Goal: Transaction & Acquisition: Purchase product/service

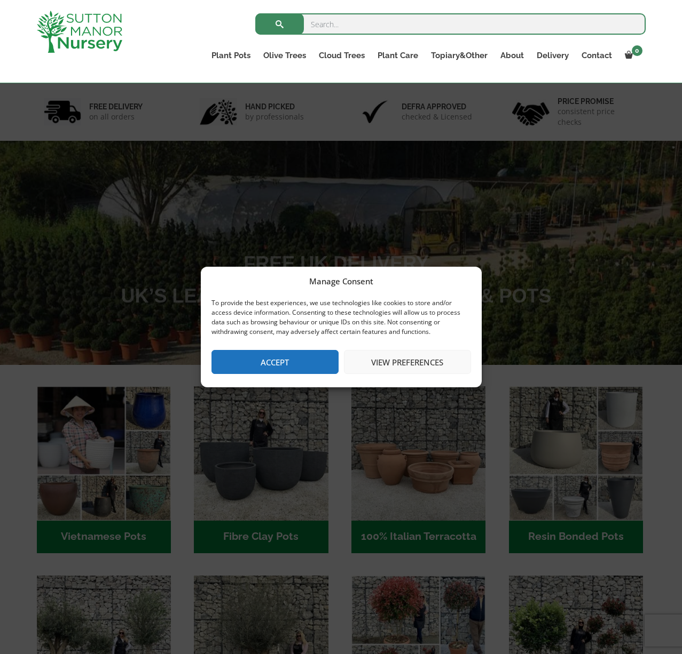
drag, startPoint x: 296, startPoint y: 357, endPoint x: 344, endPoint y: 351, distance: 47.8
click at [296, 357] on button "Accept" at bounding box center [274, 362] width 127 height 24
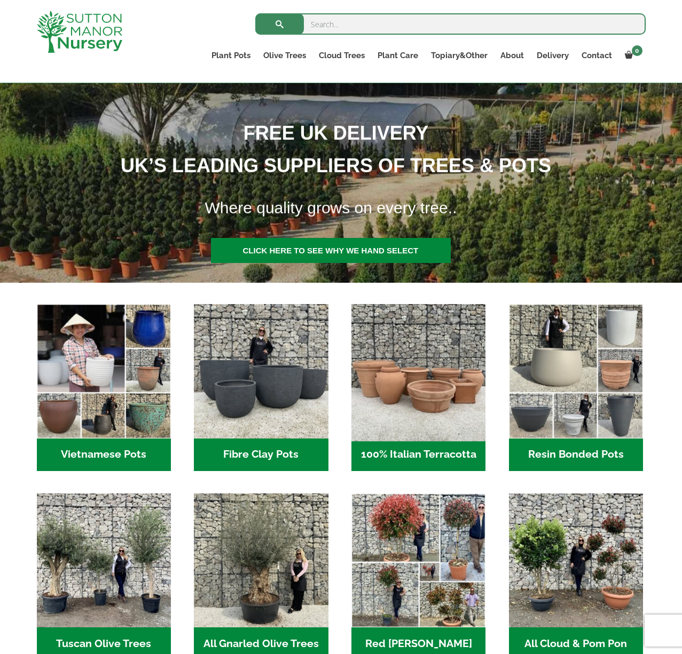
scroll to position [132, 0]
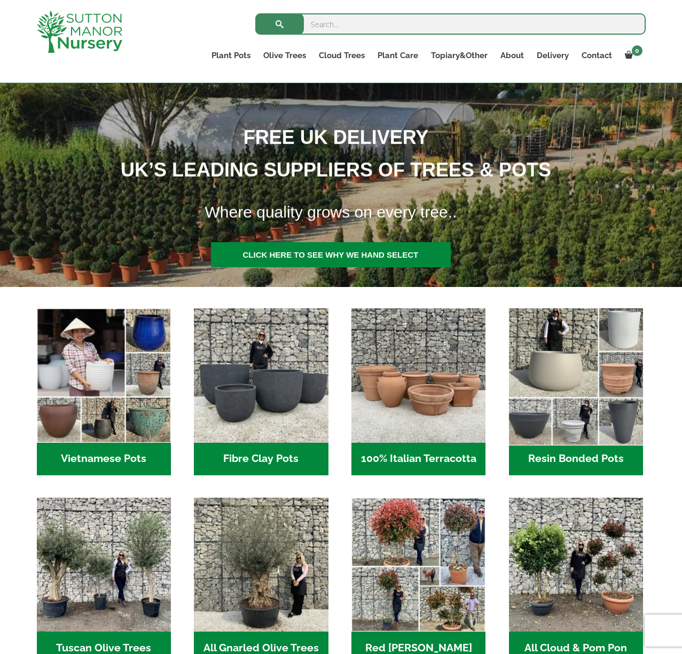
click at [568, 351] on img "Visit product category Resin Bonded Pots" at bounding box center [575, 375] width 141 height 141
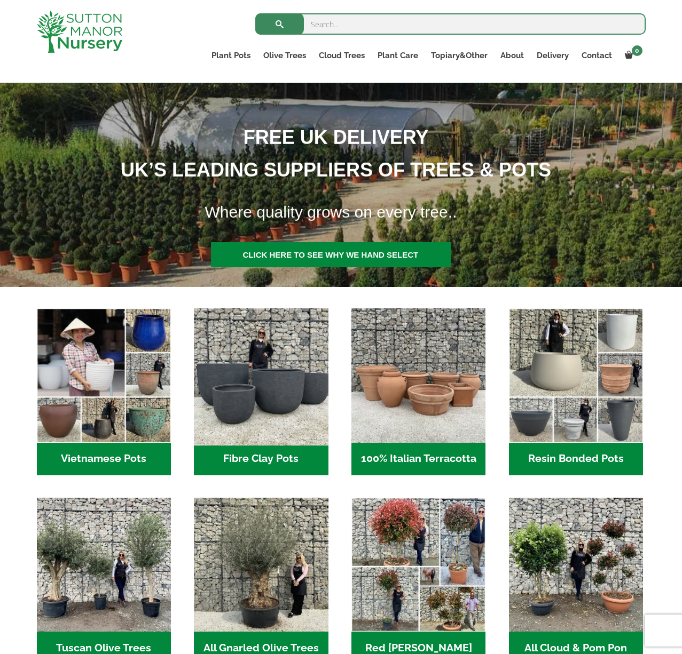
click at [262, 315] on img "Visit product category Fibre Clay Pots" at bounding box center [261, 375] width 141 height 141
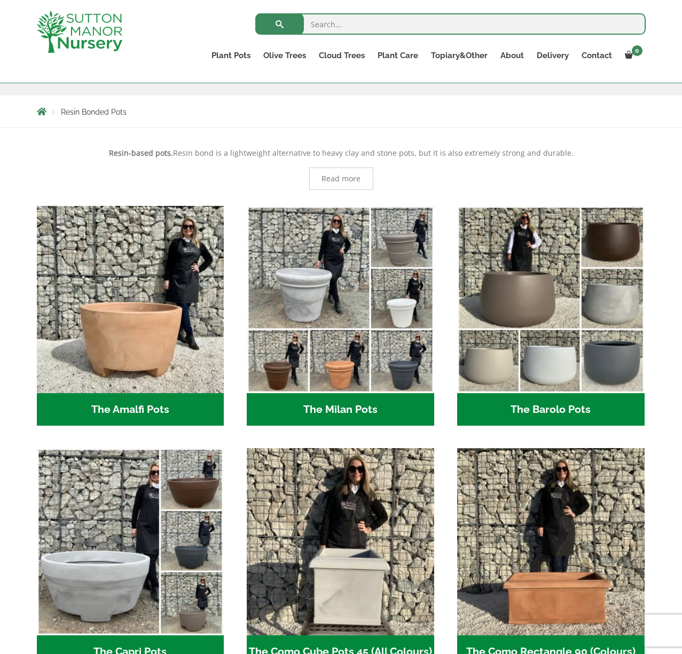
scroll to position [169, 0]
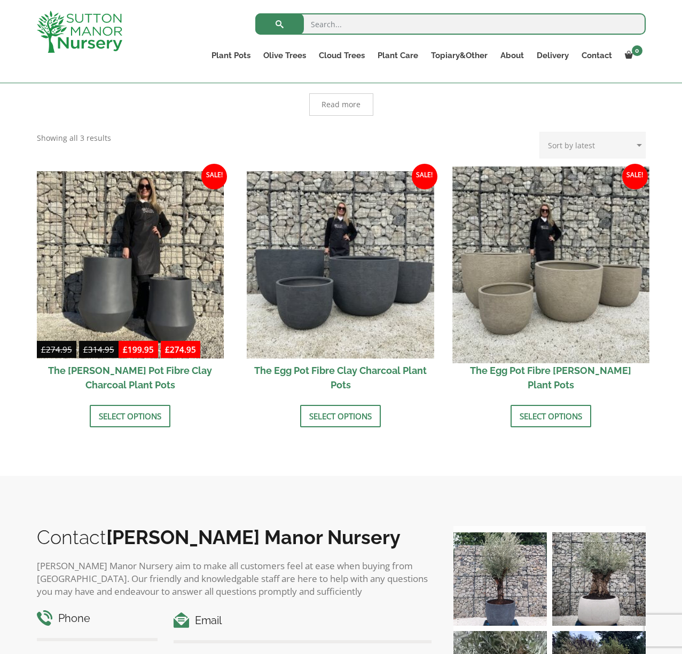
scroll to position [258, 0]
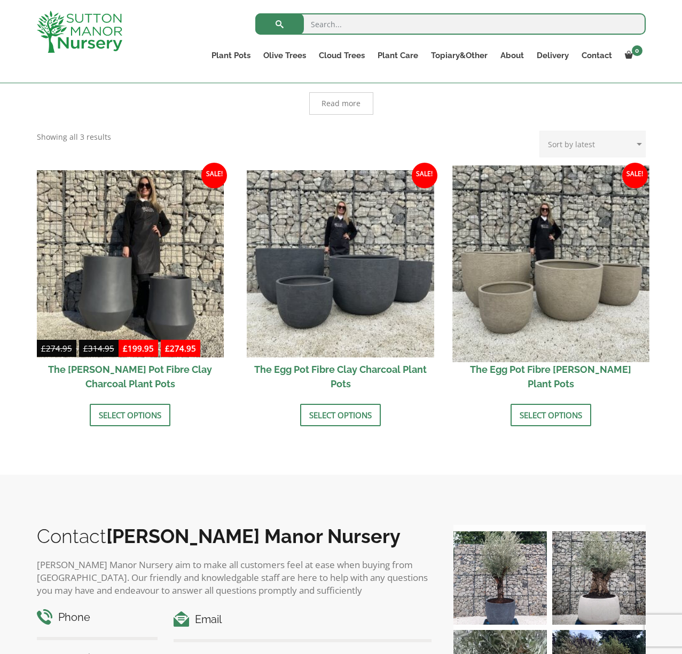
click at [544, 310] on img at bounding box center [550, 263] width 196 height 196
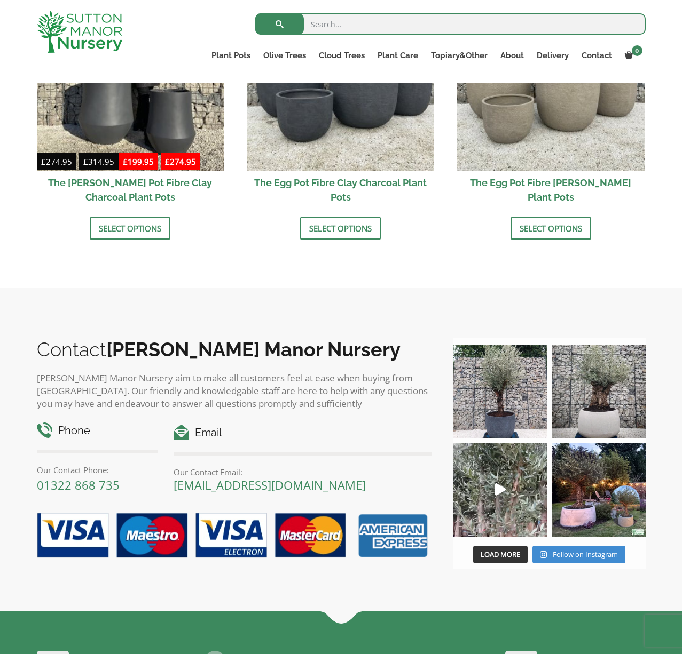
scroll to position [476, 0]
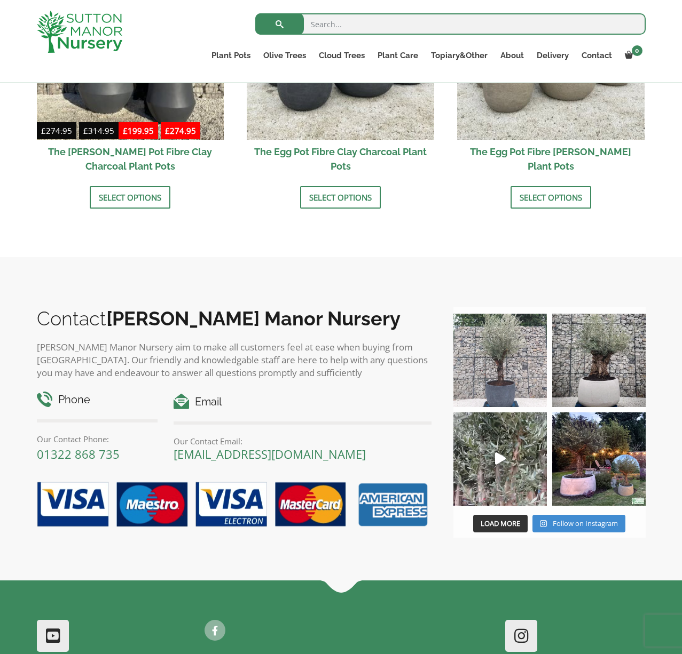
click at [602, 378] on img at bounding box center [598, 360] width 93 height 93
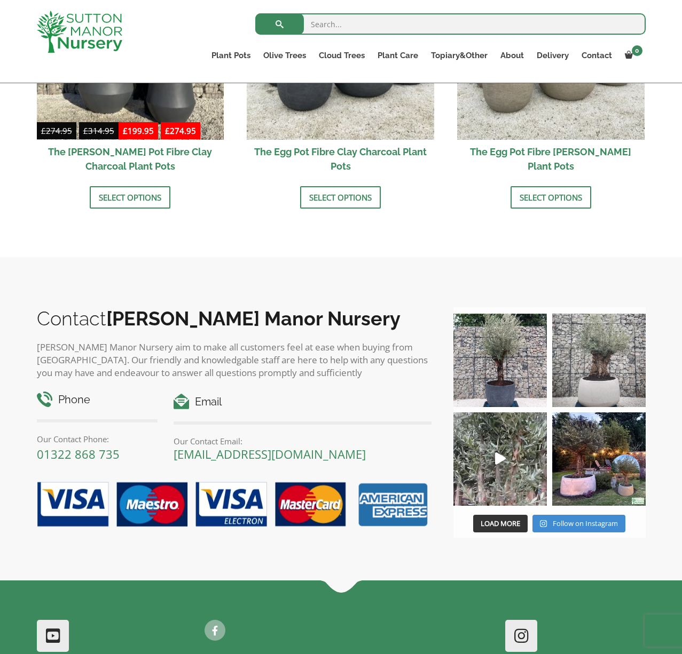
scroll to position [0, 0]
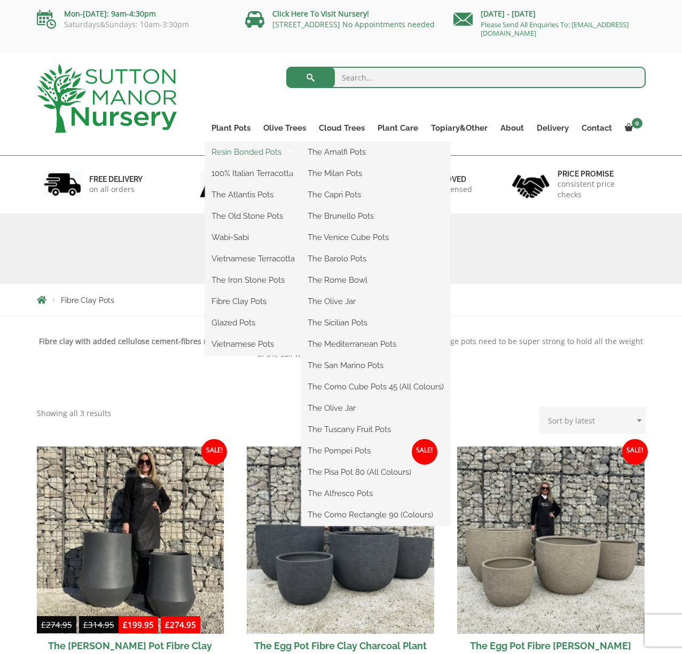
click at [246, 149] on link "Resin Bonded Pots" at bounding box center [253, 152] width 96 height 16
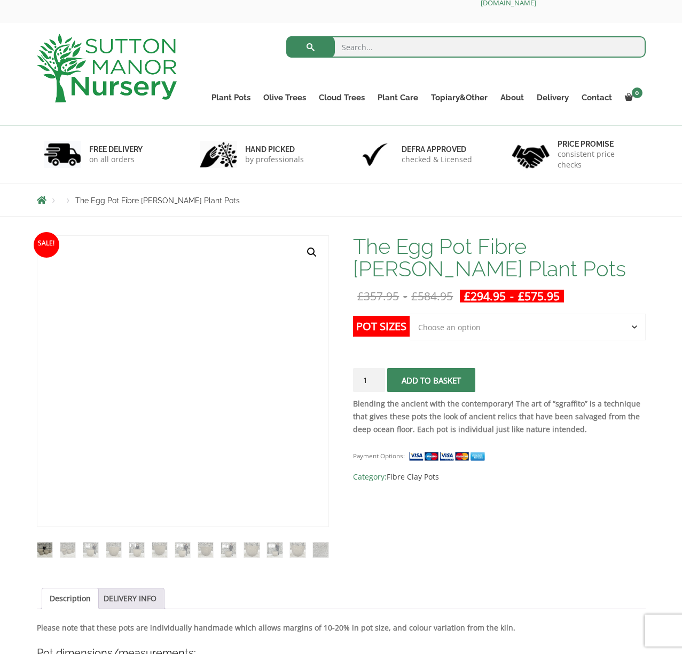
scroll to position [31, 0]
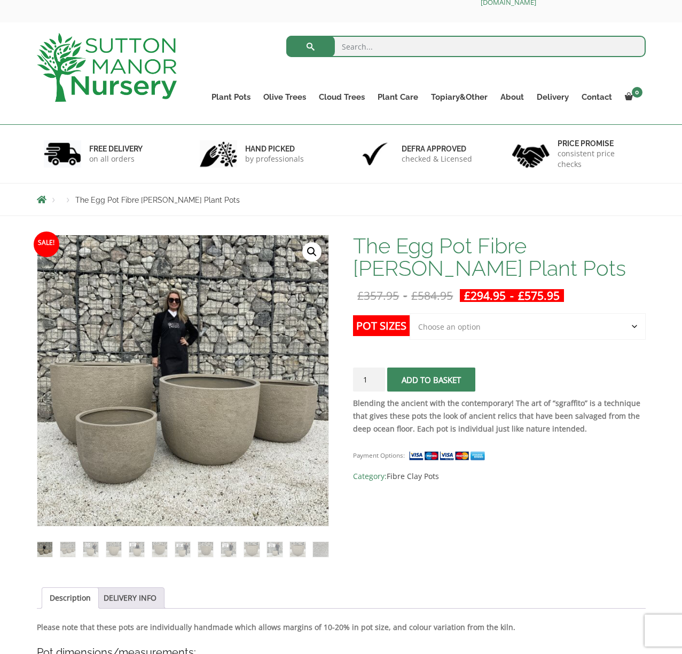
click at [436, 330] on select "Choose an option Click here to buy the 5th To Largest Pot In The Picture Click …" at bounding box center [526, 326] width 235 height 27
select select "Click here to buy The Largest Pot In The Picture"
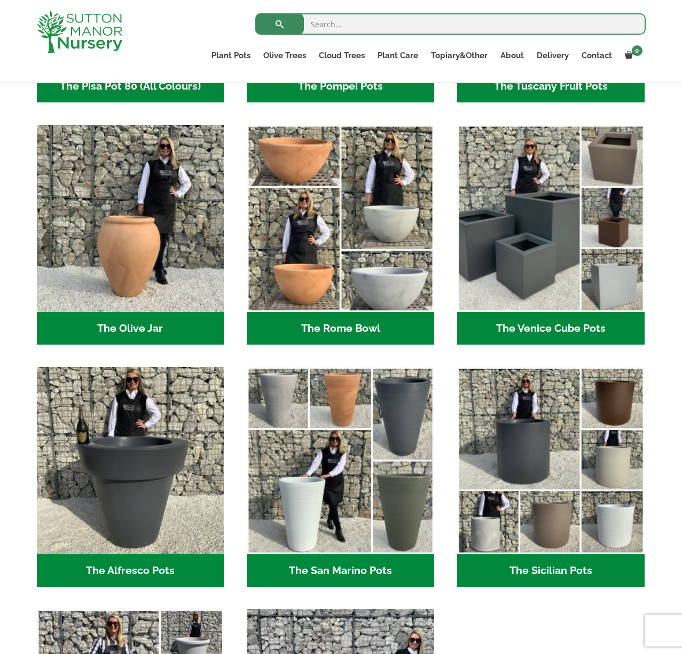
scroll to position [981, 0]
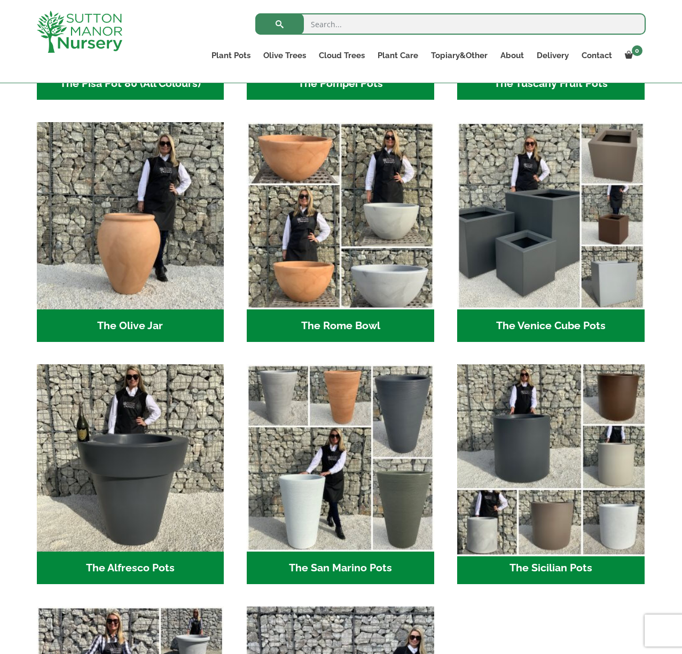
click at [594, 406] on img "Visit product category The Sicilian Pots" at bounding box center [550, 458] width 196 height 196
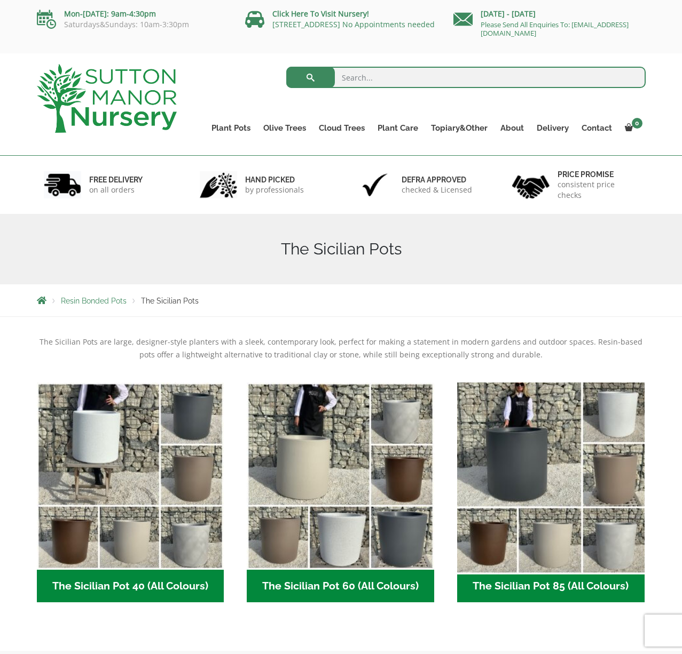
click at [608, 446] on img "Visit product category The Sicilian Pot 85 (All Colours)" at bounding box center [550, 476] width 196 height 196
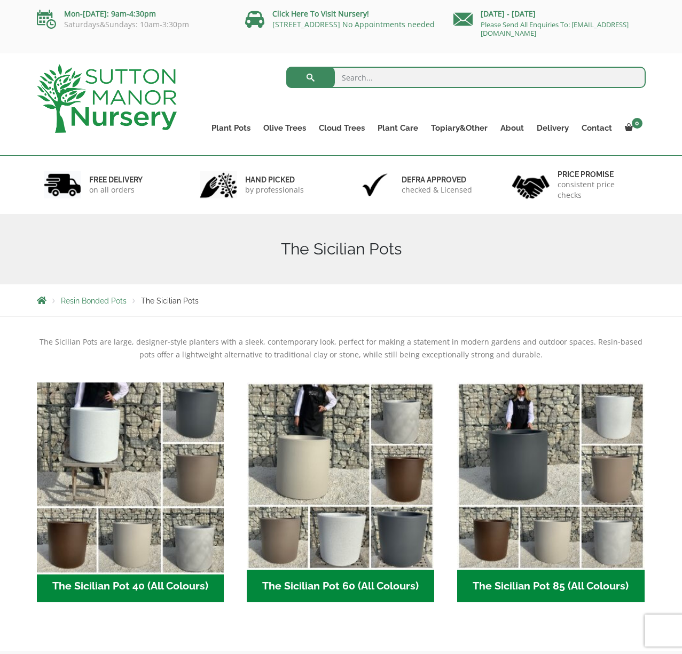
click at [128, 523] on img "Visit product category The Sicilian Pot 40 (All Colours)" at bounding box center [130, 476] width 196 height 196
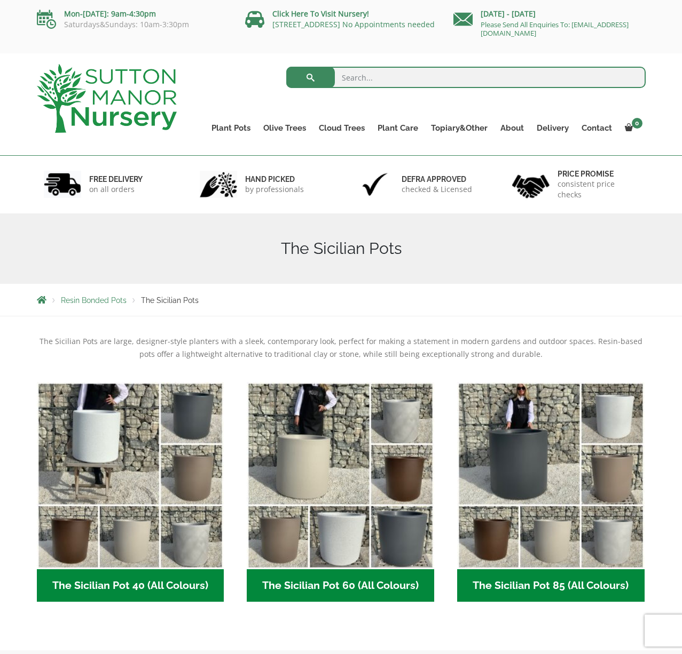
click at [239, 80] on div "Search for:" at bounding box center [419, 80] width 453 height 32
click at [262, 64] on div "Search for:" at bounding box center [419, 80] width 453 height 32
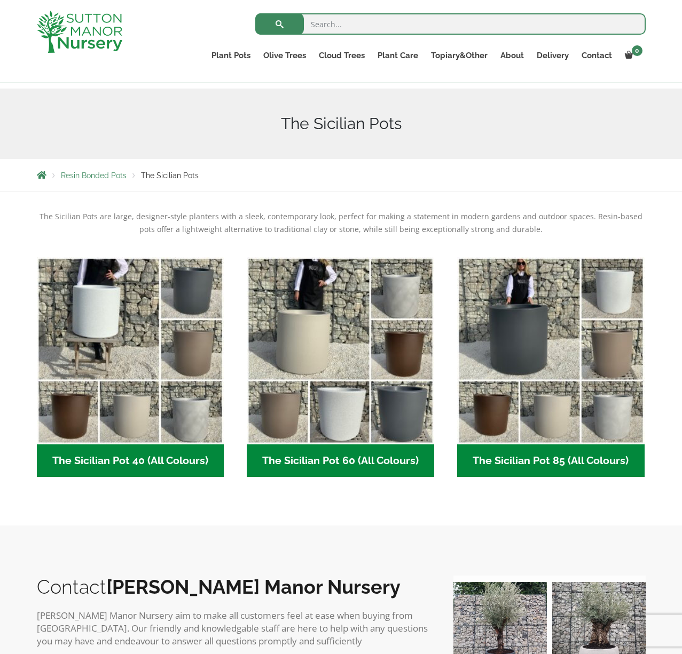
scroll to position [106, 0]
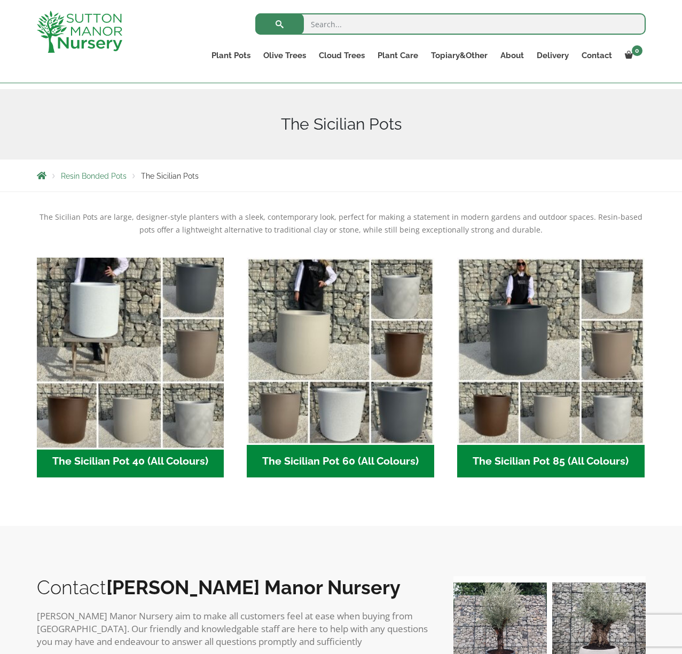
click at [124, 414] on img "Visit product category The Sicilian Pot 40 (All Colours)" at bounding box center [130, 351] width 196 height 196
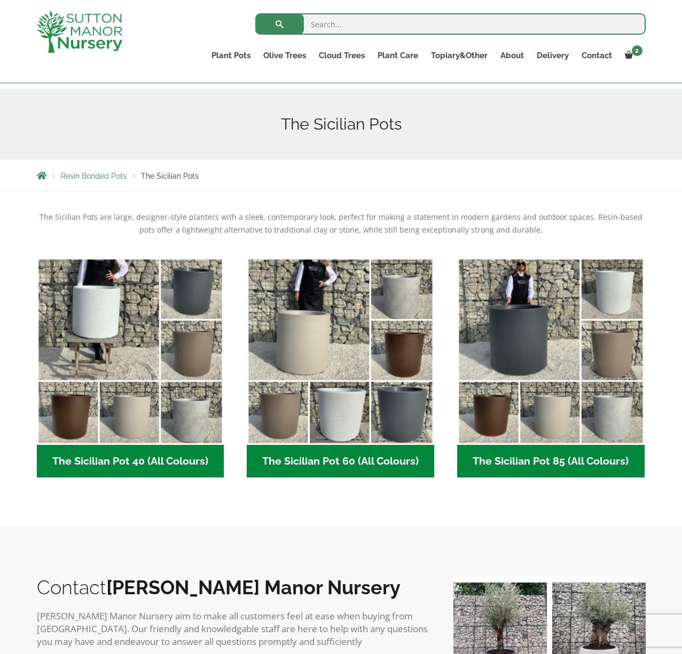
scroll to position [107, 0]
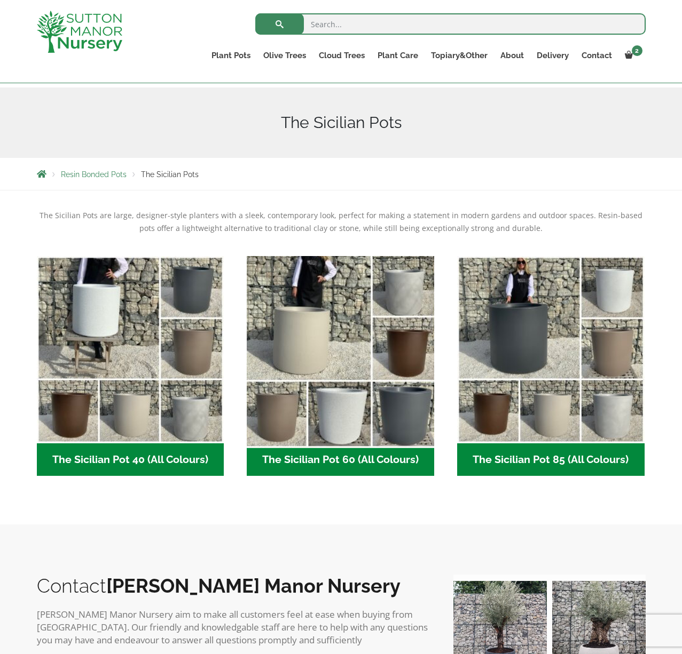
click at [339, 345] on img "Visit product category The Sicilian Pot 60 (All Colours)" at bounding box center [340, 349] width 196 height 196
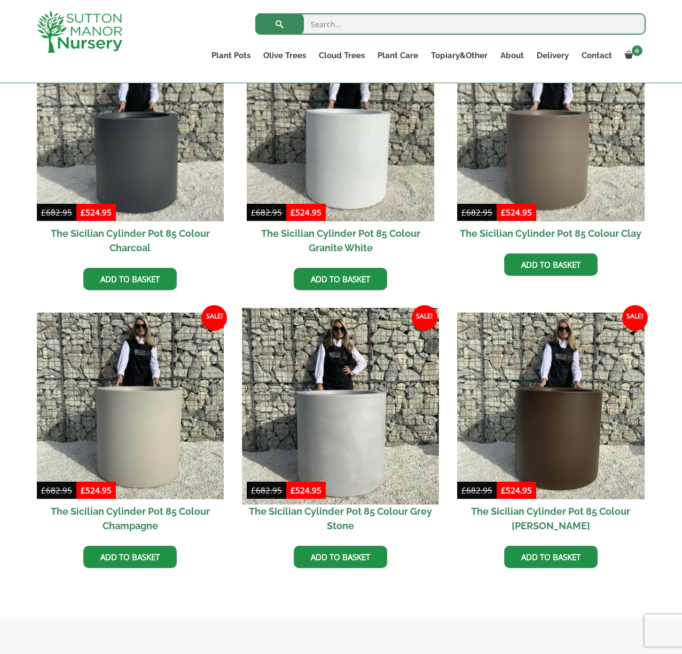
scroll to position [404, 0]
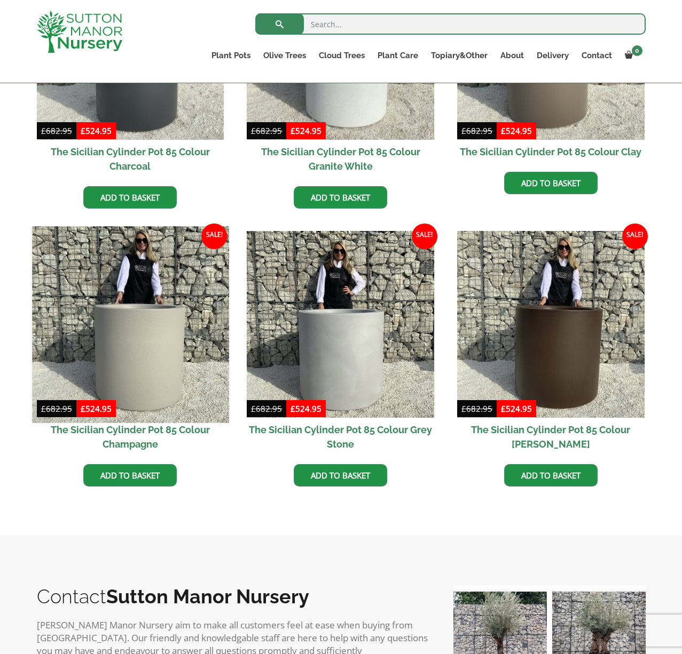
click at [169, 337] on img at bounding box center [130, 324] width 196 height 196
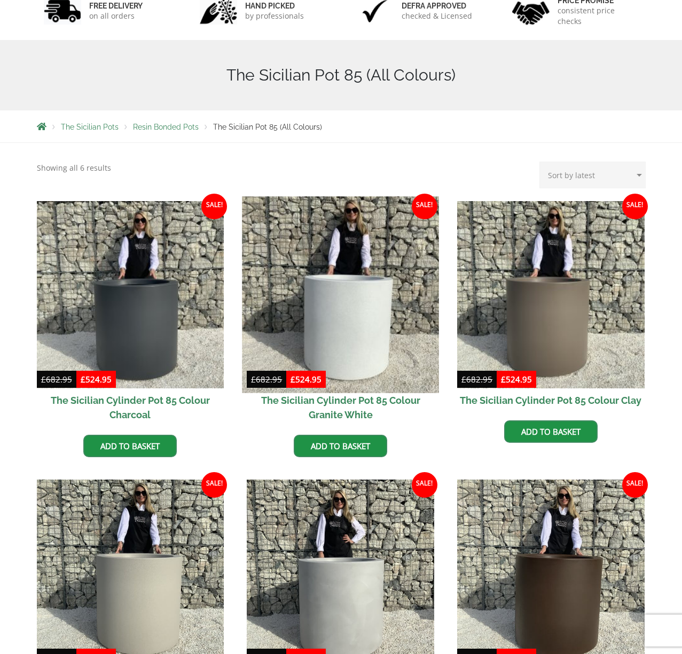
scroll to position [0, 0]
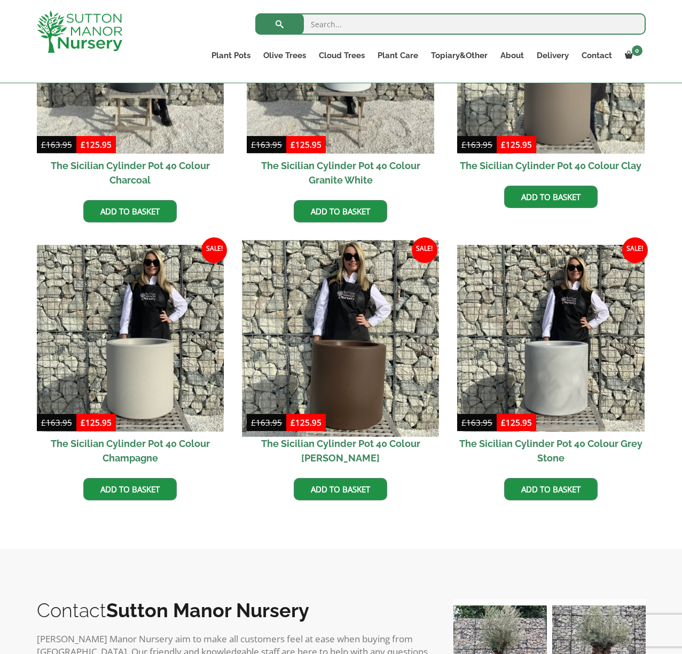
scroll to position [467, 0]
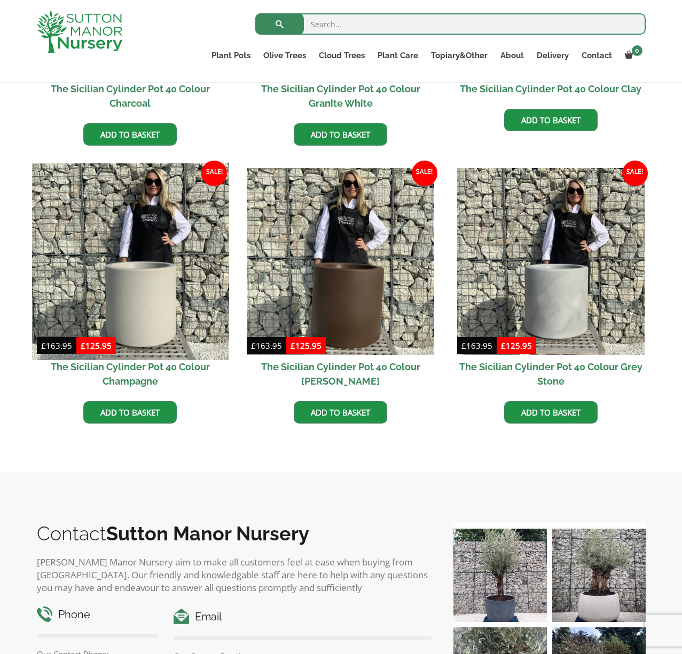
click at [170, 311] on img at bounding box center [130, 261] width 196 height 196
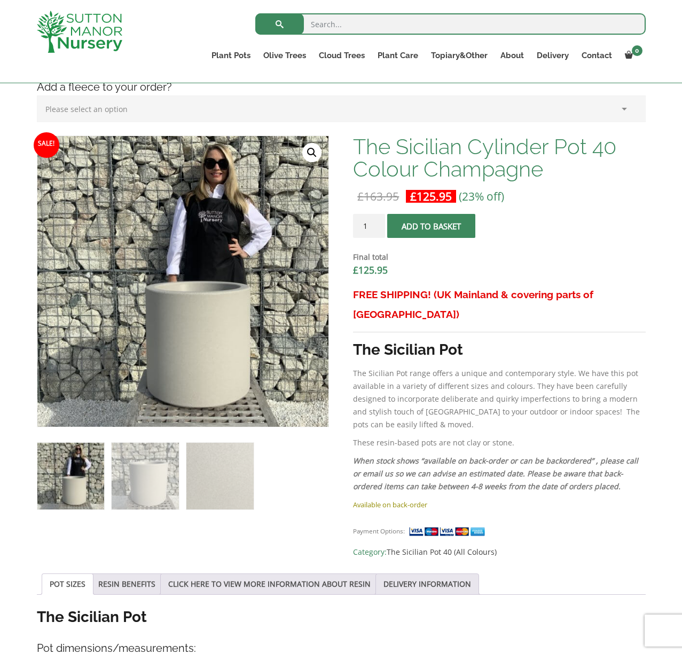
scroll to position [374, 0]
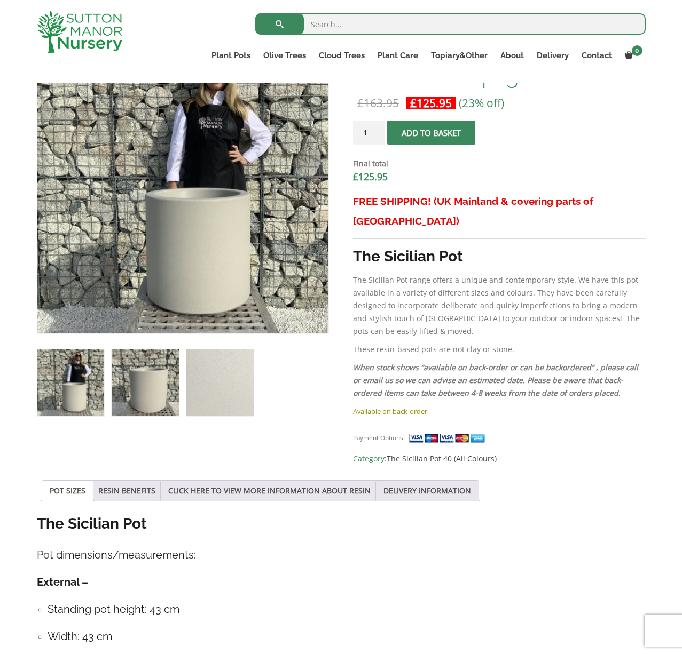
drag, startPoint x: 157, startPoint y: 395, endPoint x: 176, endPoint y: 396, distance: 19.2
click at [157, 395] on img at bounding box center [145, 383] width 67 height 67
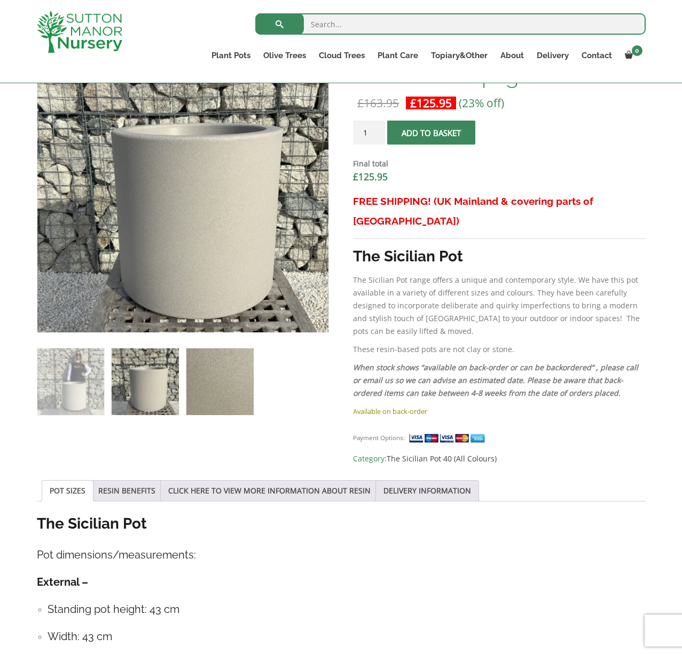
click at [230, 395] on img at bounding box center [219, 382] width 67 height 67
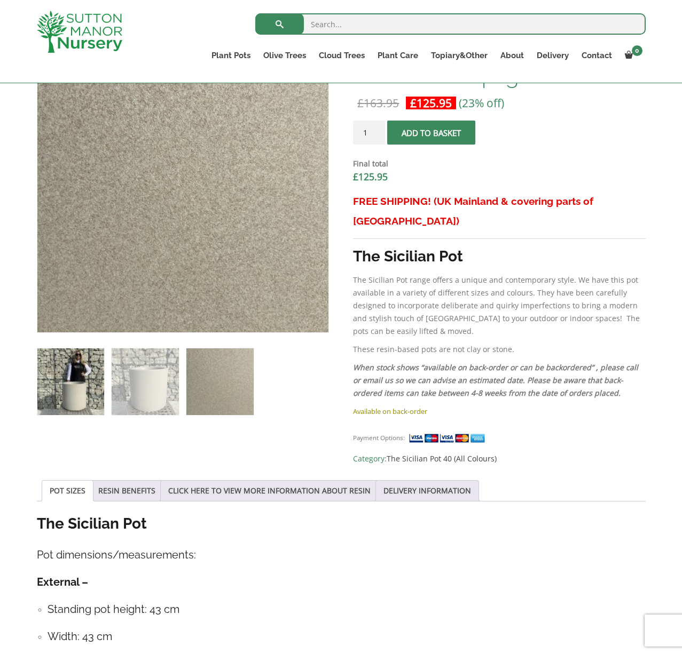
click at [70, 385] on img at bounding box center [70, 382] width 67 height 67
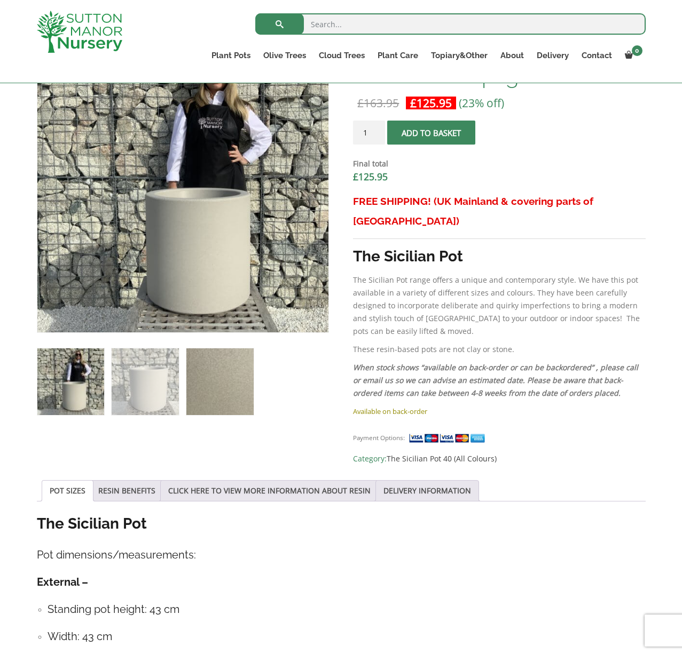
click at [199, 380] on img at bounding box center [219, 382] width 67 height 67
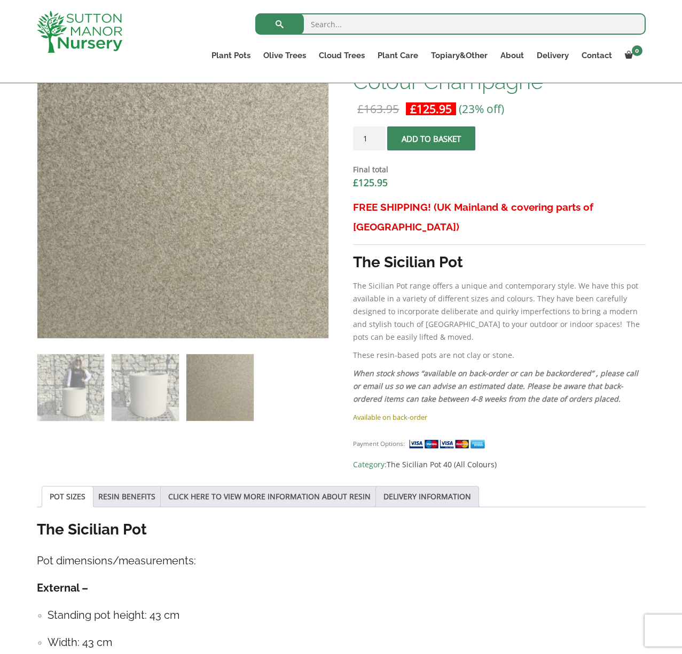
scroll to position [0, 0]
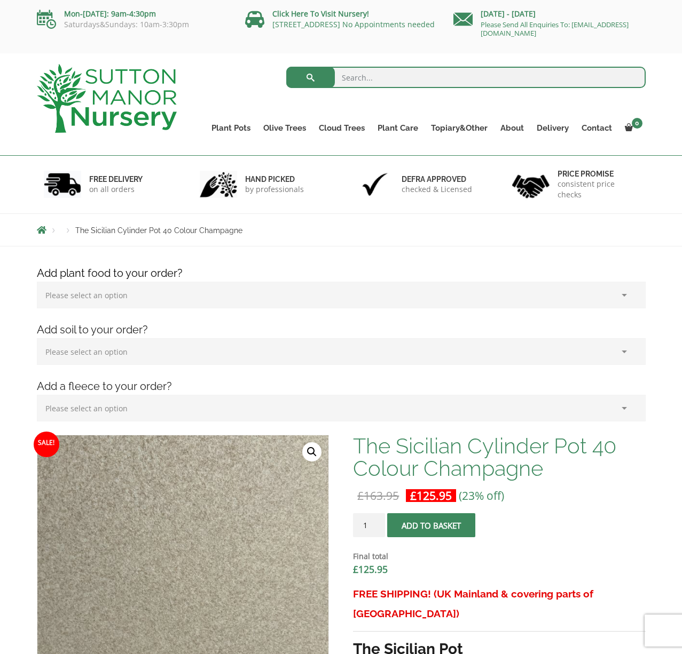
click at [135, 295] on select "Please select an option (x1) 1k Bag (£15.00) (x2) 1k Bag (£30.00) (x3) 1k Bag (…" at bounding box center [341, 295] width 609 height 27
click at [122, 356] on select "Please select an option (x1) 75L Bag (£34.99) (x2) 75L Bag (£69.98) (x3) 75L Ba…" at bounding box center [341, 351] width 609 height 27
click at [154, 406] on select "Please select an option (x1) Horticultural Fleece (£24.95)" at bounding box center [341, 408] width 609 height 27
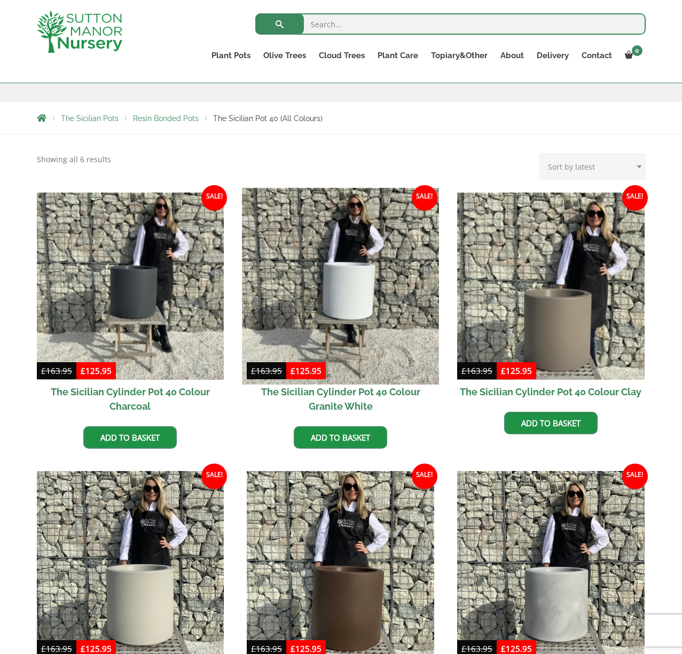
scroll to position [106, 0]
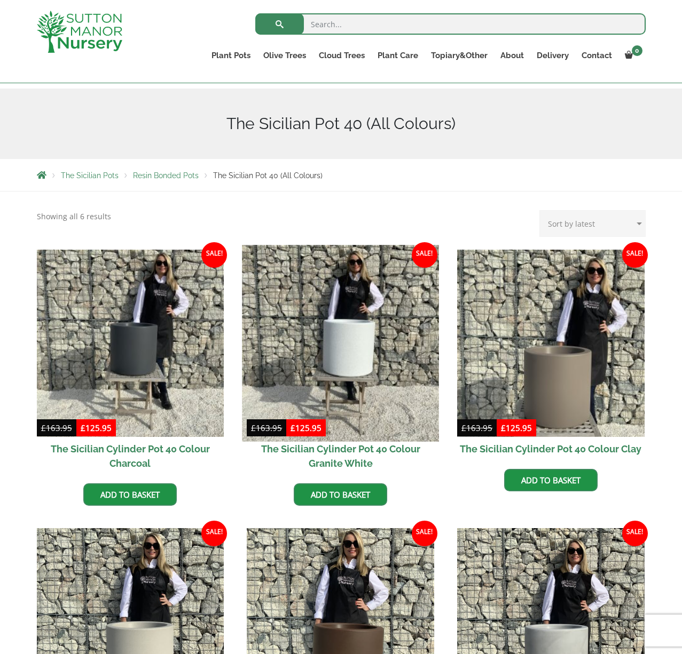
click at [366, 327] on img at bounding box center [340, 343] width 196 height 196
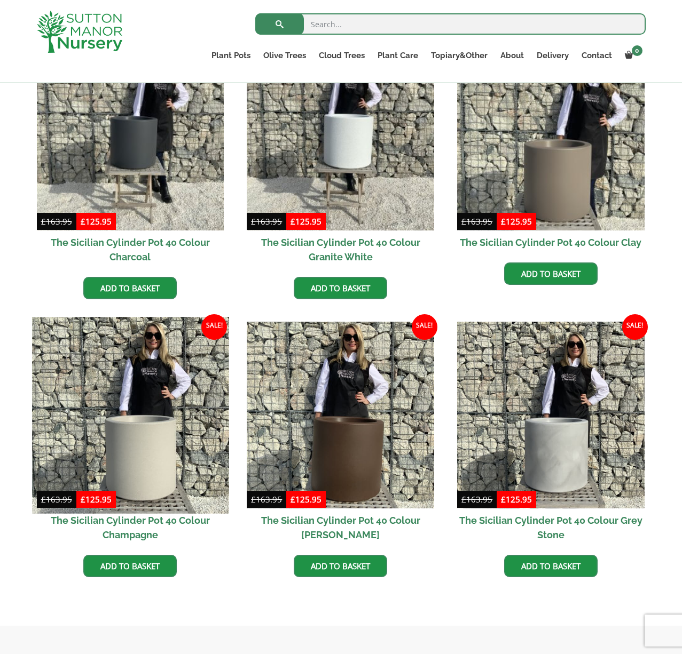
scroll to position [312, 0]
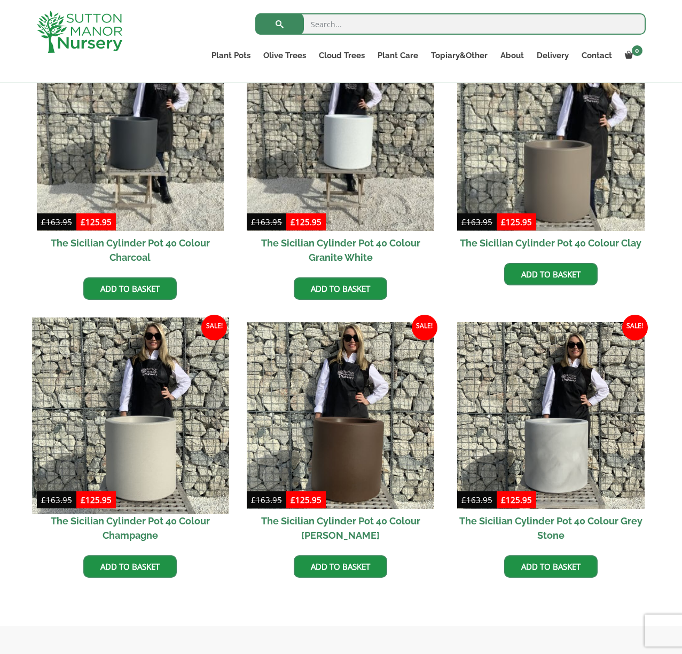
click at [154, 396] on img at bounding box center [130, 416] width 196 height 196
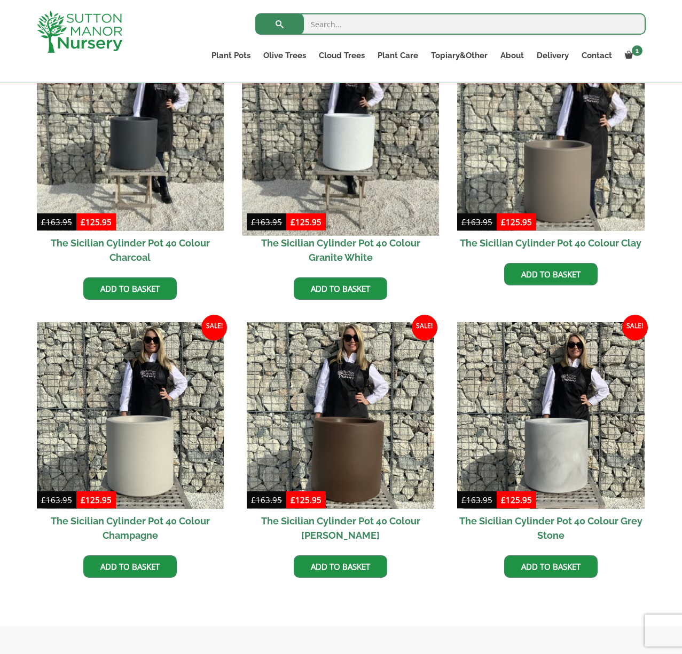
click at [391, 185] on img at bounding box center [340, 137] width 196 height 196
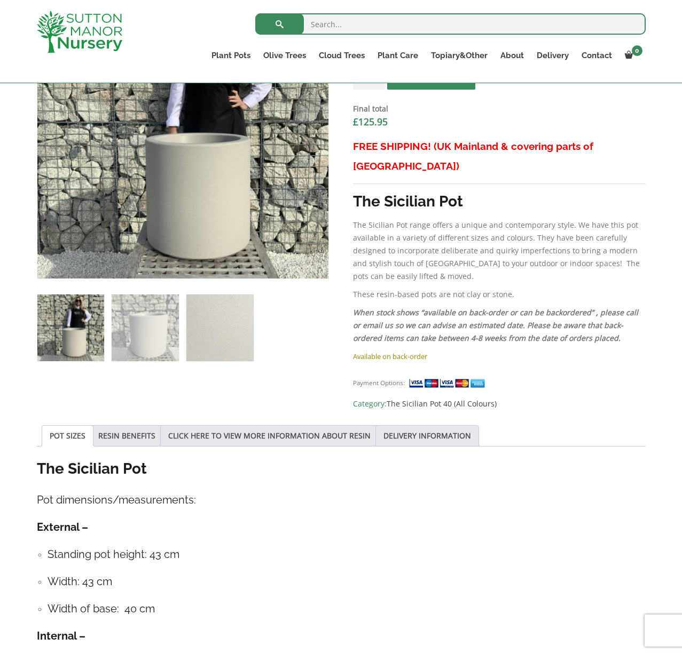
scroll to position [439, 0]
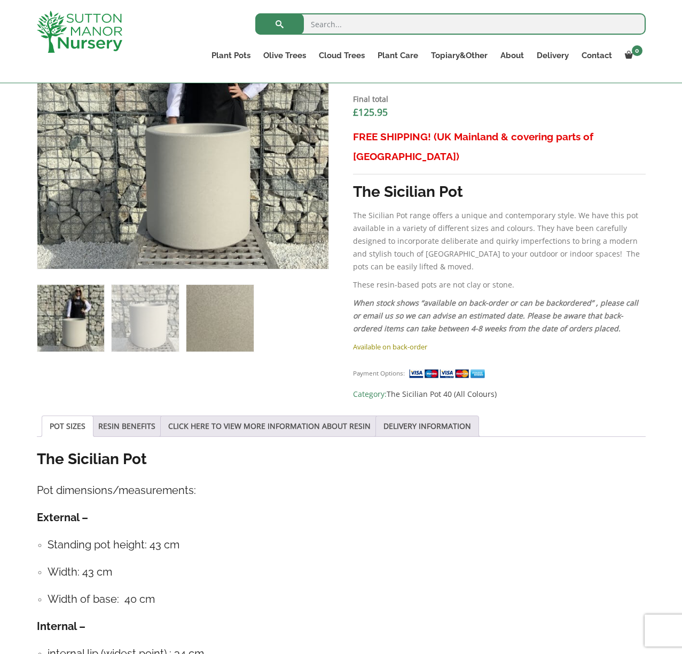
click at [228, 305] on img at bounding box center [219, 318] width 67 height 67
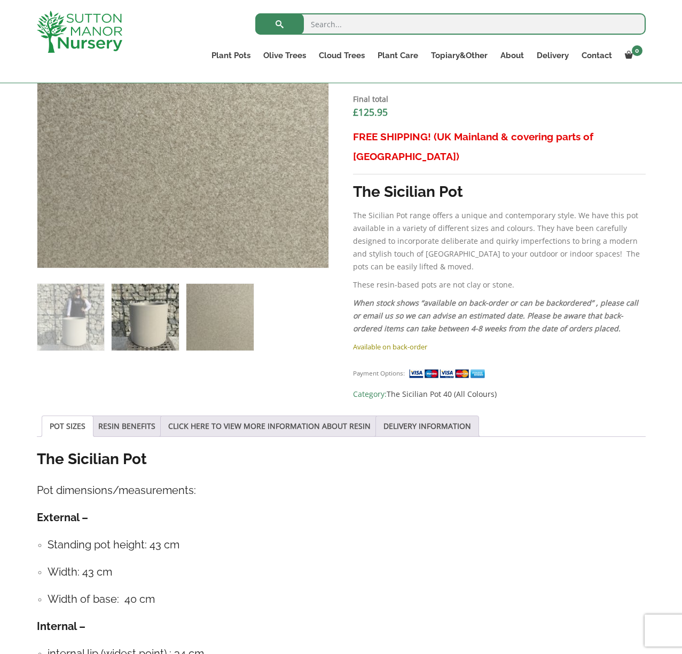
click at [159, 305] on img at bounding box center [145, 317] width 67 height 67
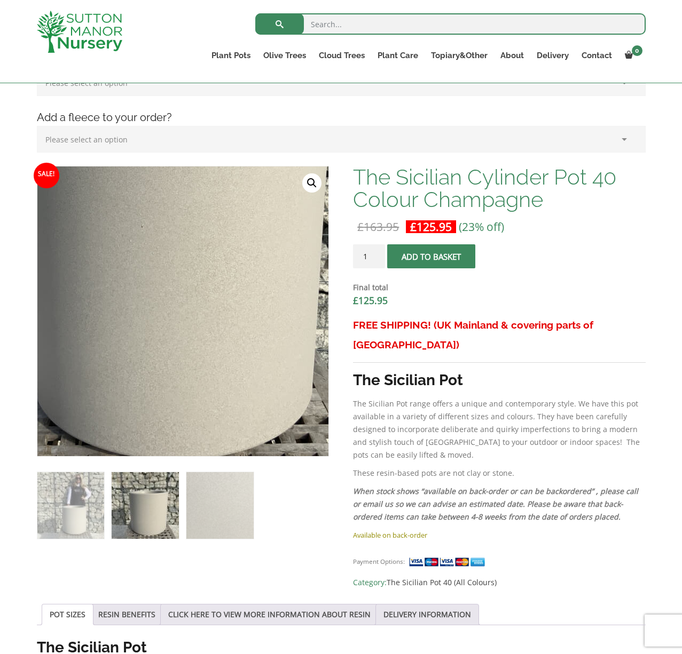
scroll to position [240, 0]
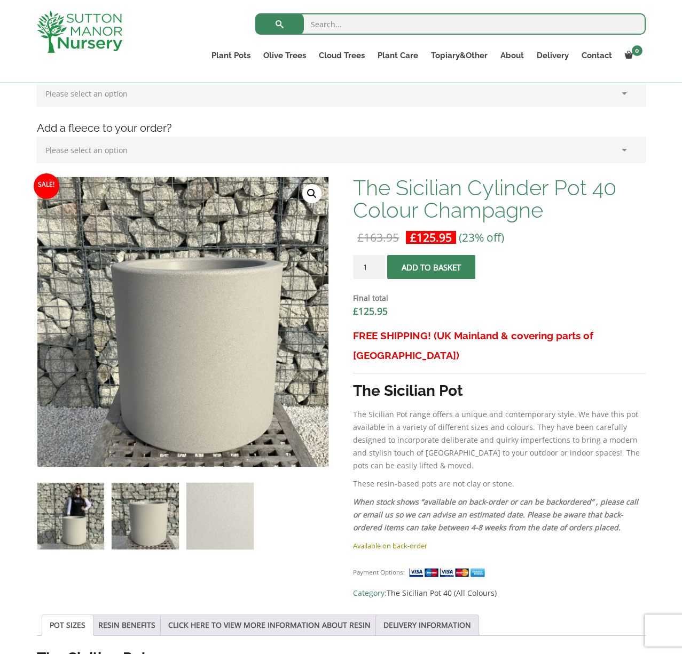
click at [69, 509] on img at bounding box center [70, 516] width 67 height 67
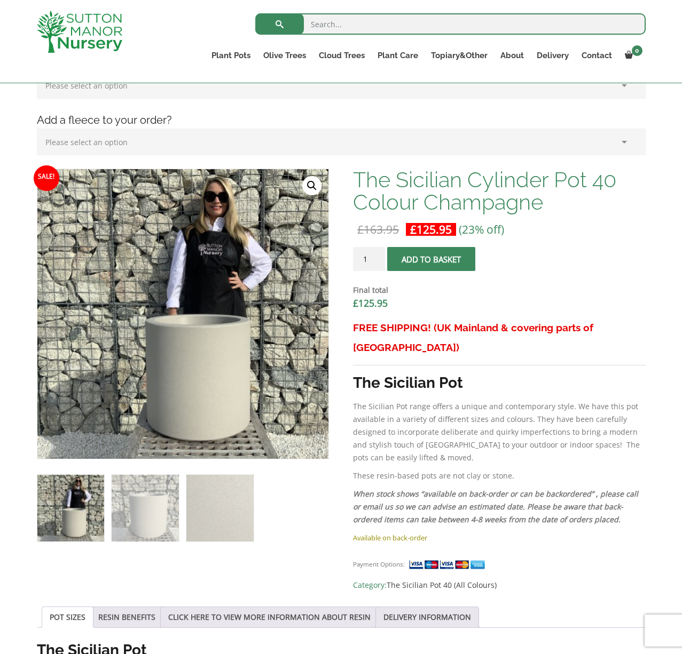
scroll to position [249, 0]
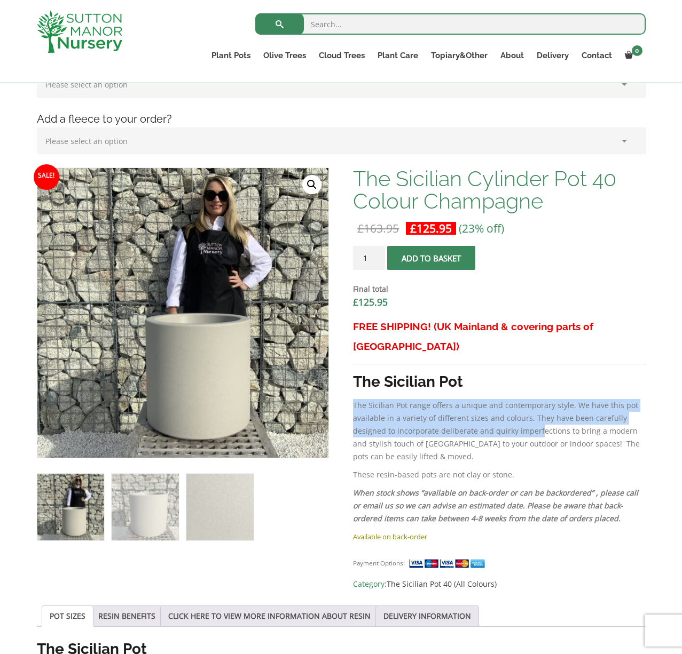
drag, startPoint x: 533, startPoint y: 404, endPoint x: 528, endPoint y: 325, distance: 79.2
click at [527, 330] on div "FREE SHIPPING! (UK Mainland & covering parts of Scotland) The Sicilian Pot The …" at bounding box center [499, 424] width 292 height 214
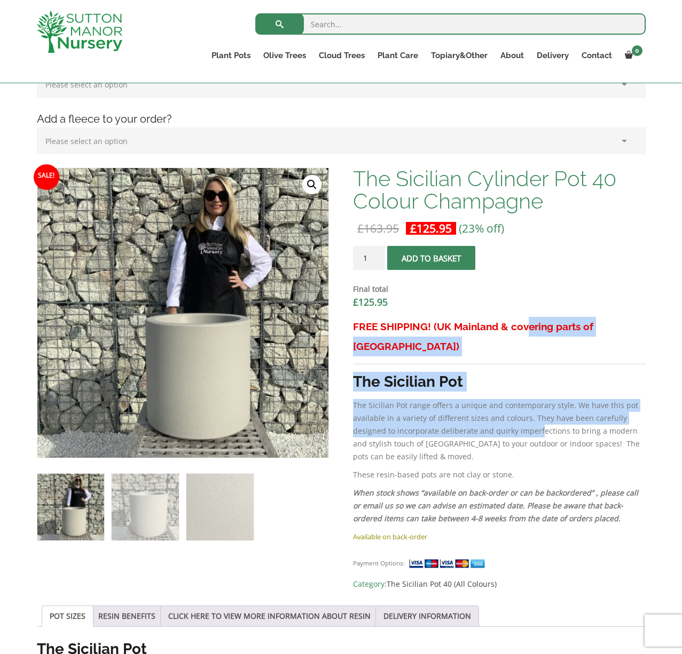
click at [528, 325] on h3 "FREE SHIPPING! (UK Mainland & covering parts of [GEOGRAPHIC_DATA])" at bounding box center [499, 337] width 292 height 40
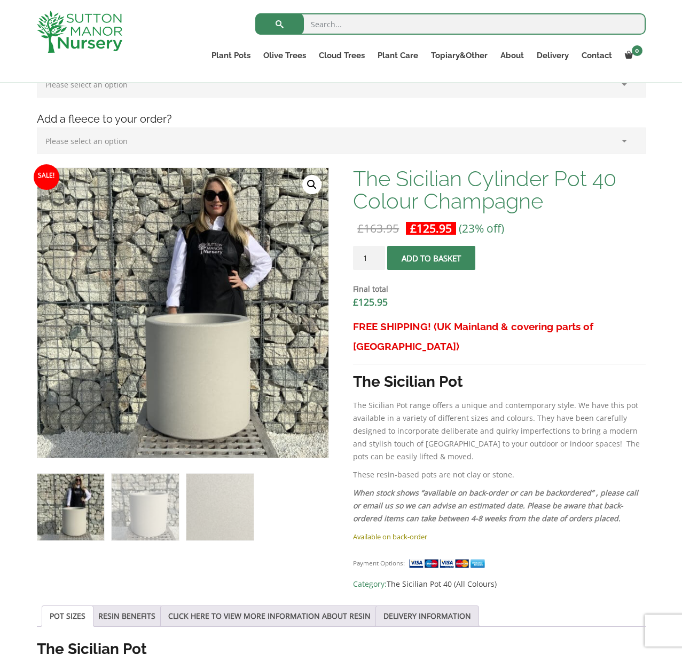
click at [530, 325] on h3 "FREE SHIPPING! (UK Mainland & covering parts of [GEOGRAPHIC_DATA])" at bounding box center [499, 337] width 292 height 40
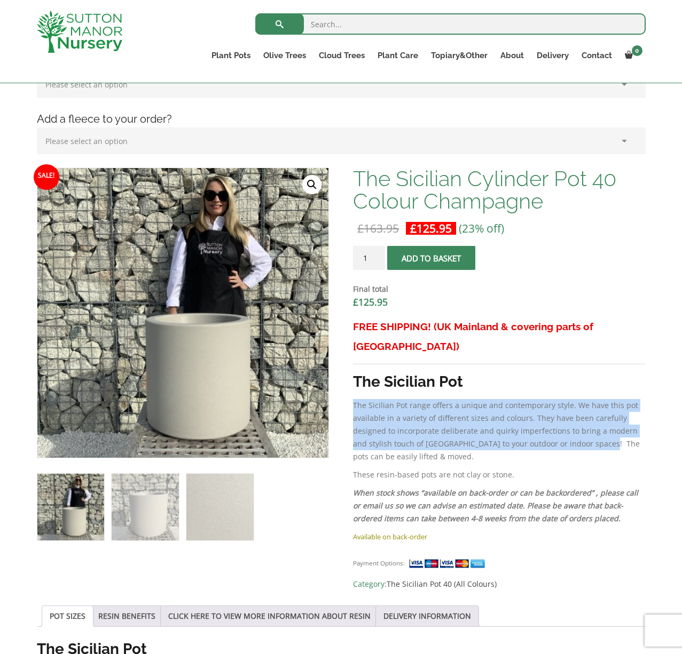
drag, startPoint x: 540, startPoint y: 385, endPoint x: 534, endPoint y: 373, distance: 14.1
click at [534, 373] on div "FREE SHIPPING! (UK Mainland & covering parts of Scotland) The Sicilian Pot The …" at bounding box center [499, 424] width 292 height 214
click at [535, 373] on div "FREE SHIPPING! (UK Mainland & covering parts of Scotland) The Sicilian Pot The …" at bounding box center [499, 424] width 292 height 214
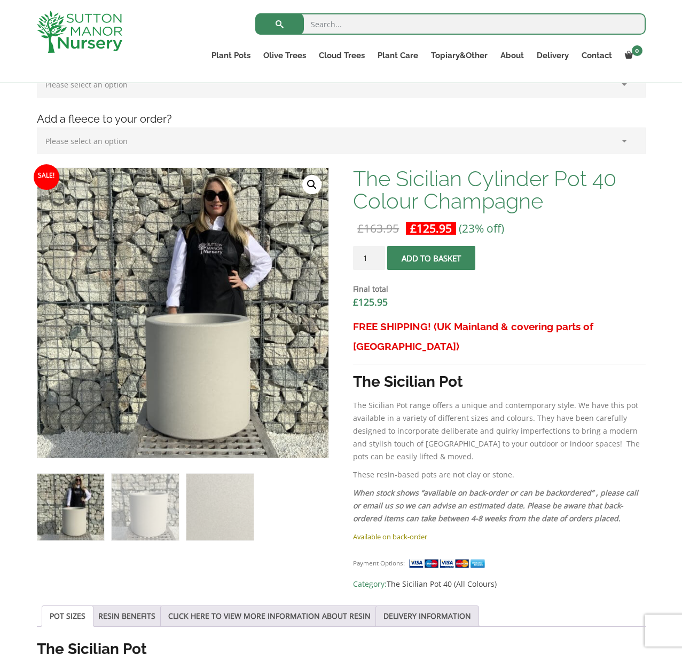
click at [540, 372] on div "FREE SHIPPING! (UK Mainland & covering parts of Scotland) The Sicilian Pot The …" at bounding box center [499, 424] width 292 height 214
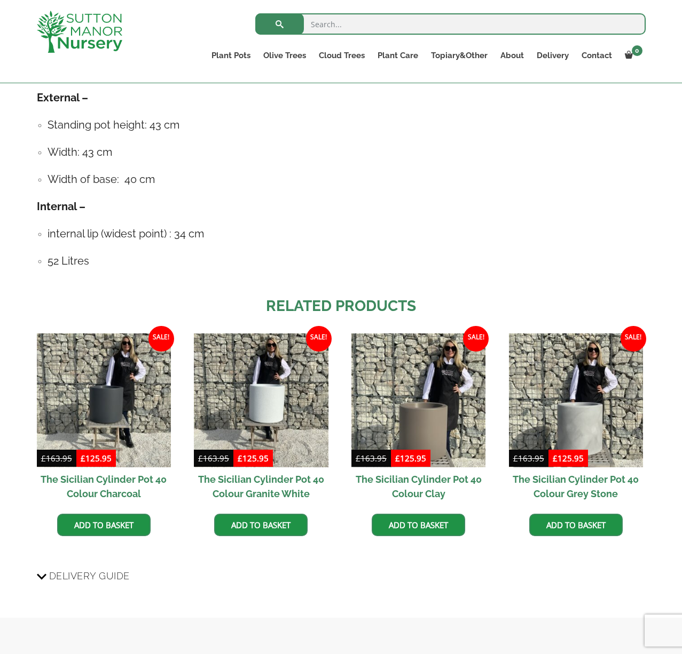
scroll to position [866, 0]
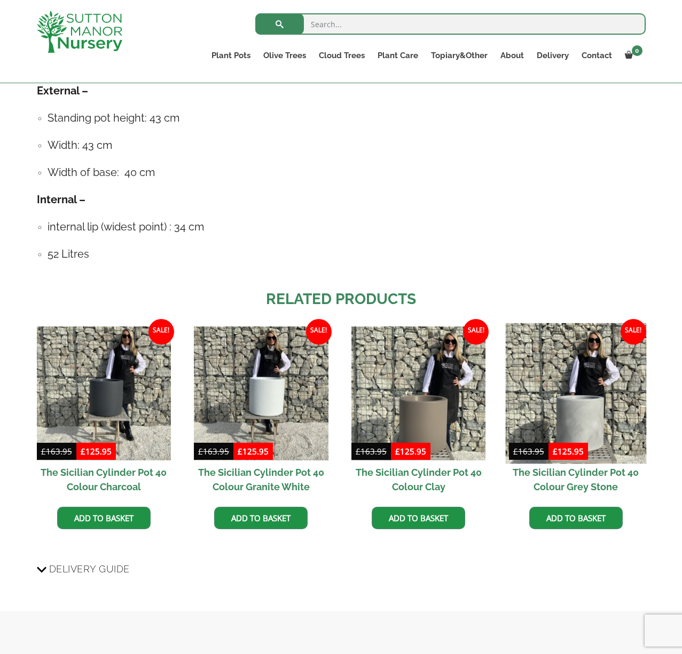
click at [553, 367] on img at bounding box center [575, 394] width 141 height 141
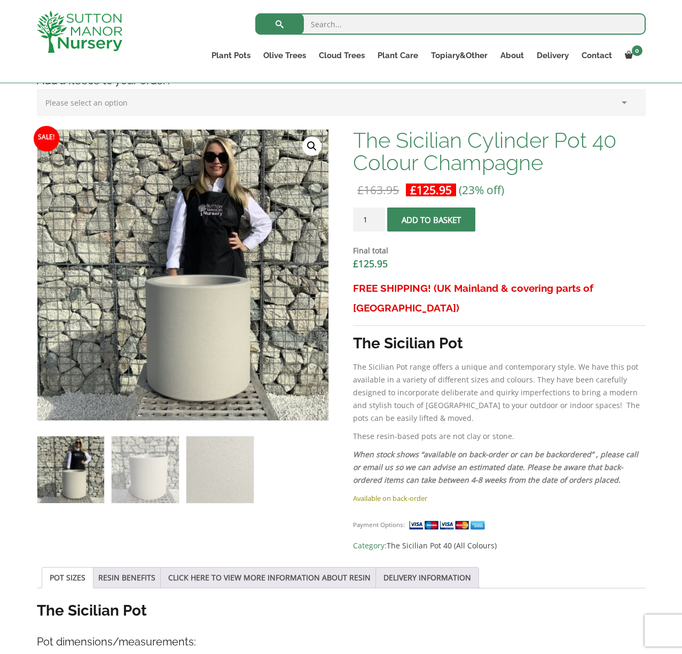
scroll to position [330, 0]
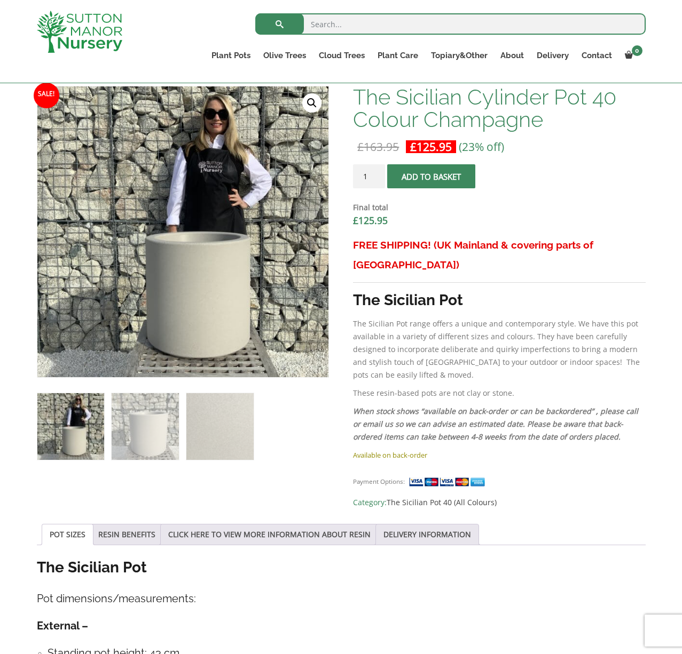
click at [431, 177] on span "submit" at bounding box center [431, 177] width 0 height 0
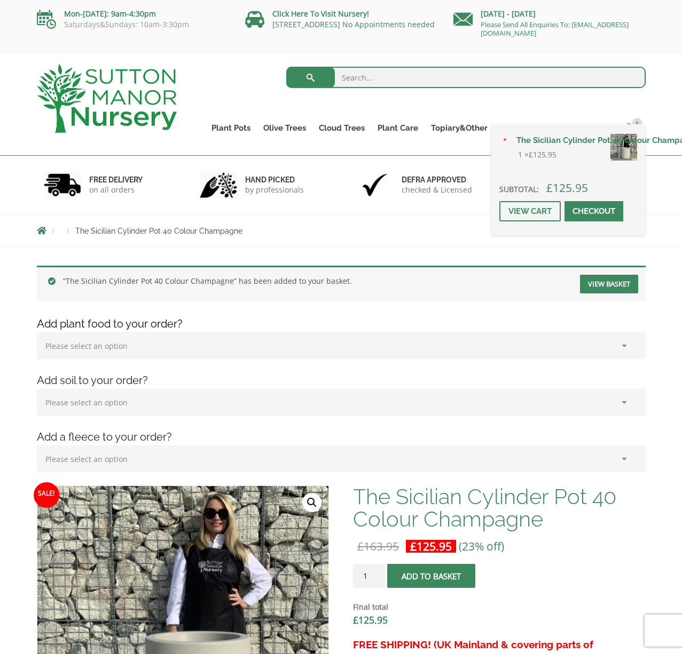
click at [635, 130] on div "× The Sicilian Cylinder Pot 40 Colour Champagne 1 × £ 125.95 Subtotal: £ 125.95…" at bounding box center [568, 179] width 154 height 111
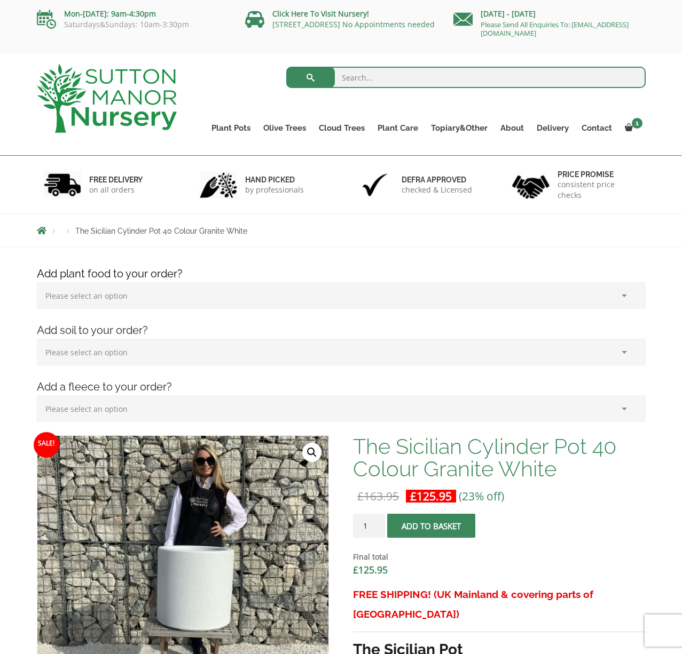
scroll to position [1, 0]
click at [468, 520] on button "Add to basket" at bounding box center [431, 526] width 88 height 24
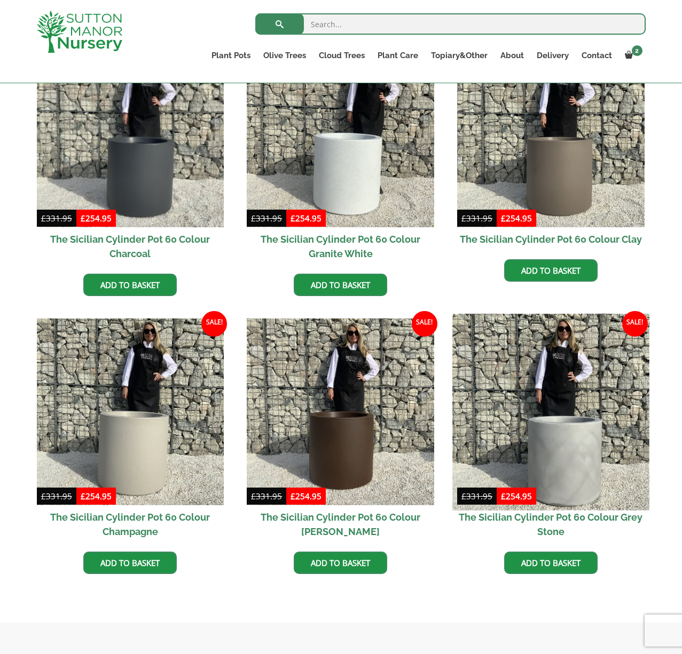
scroll to position [329, 0]
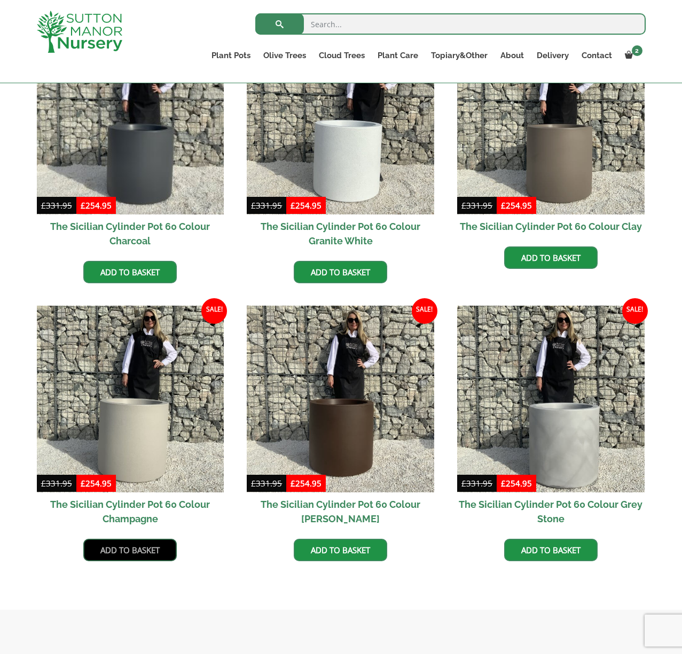
click at [117, 548] on link "Add to basket" at bounding box center [129, 550] width 93 height 22
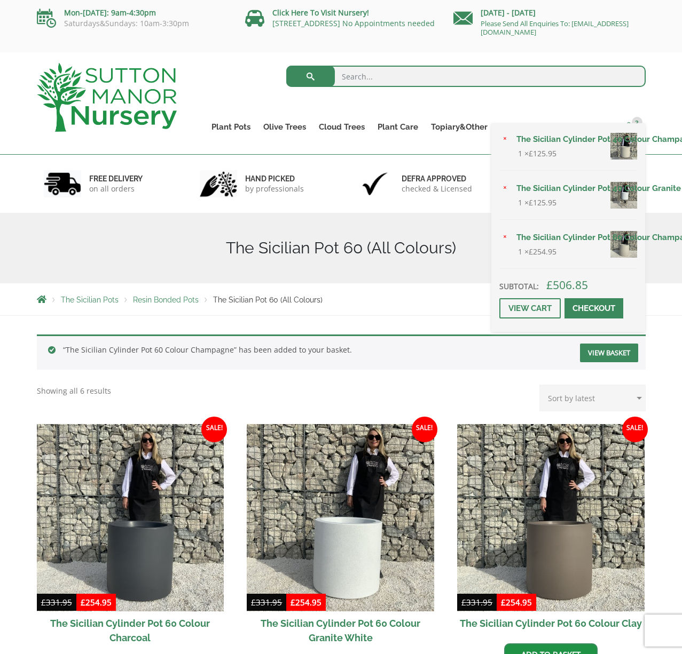
click at [645, 120] on link "3" at bounding box center [631, 127] width 27 height 15
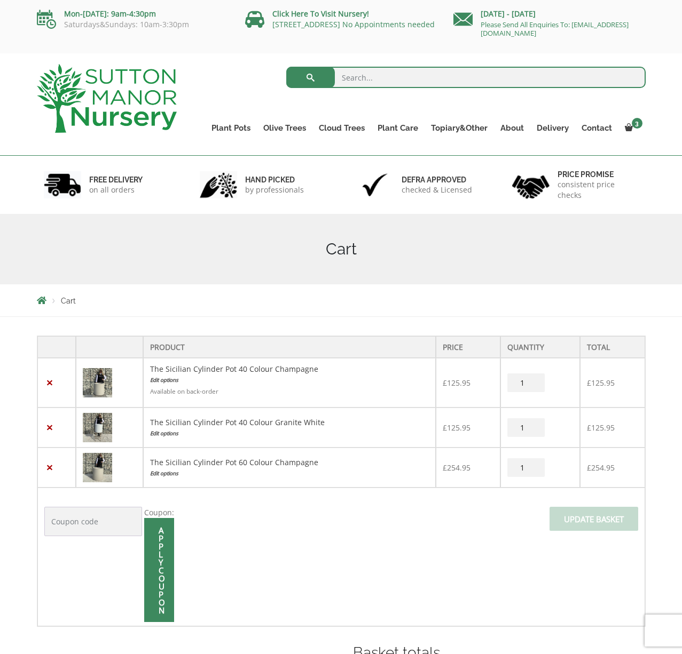
click at [222, 33] on div "Mon-[DATE]: 9am-4:30pm Saturdays&Sundays: 10am-3:30pm" at bounding box center [133, 20] width 192 height 27
click at [198, 83] on div "Search for:" at bounding box center [419, 80] width 453 height 32
click at [204, 62] on div "Search for: Plant Pots Resin Bonded Pots The Amalfi Pots The Milan Pots The Cap…" at bounding box center [419, 104] width 469 height 102
